Goal: Go to known website: Access a specific website the user already knows

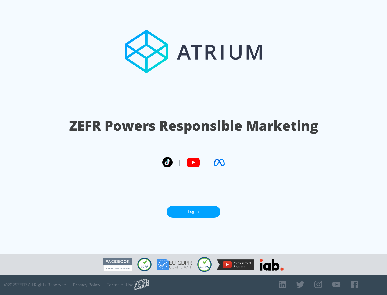
click at [193, 212] on link "Log In" at bounding box center [193, 212] width 54 height 12
